Goal: Navigation & Orientation: Find specific page/section

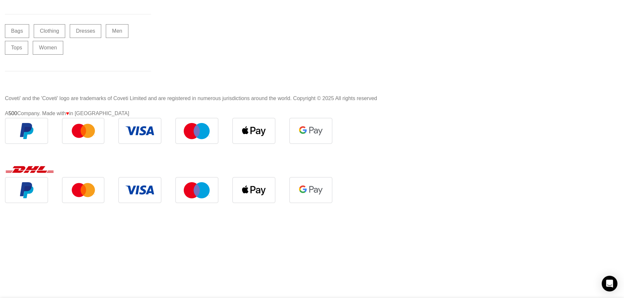
scroll to position [2188, 0]
drag, startPoint x: 627, startPoint y: 51, endPoint x: 628, endPoint y: 152, distance: 100.3
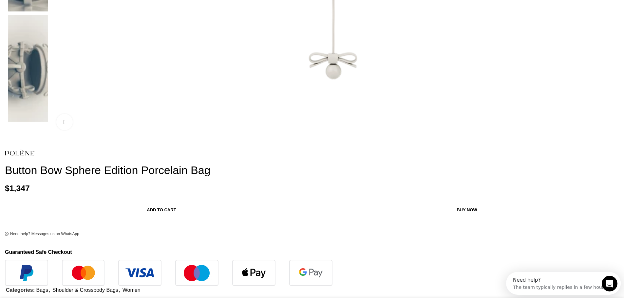
scroll to position [530, 0]
